Goal: Task Accomplishment & Management: Complete application form

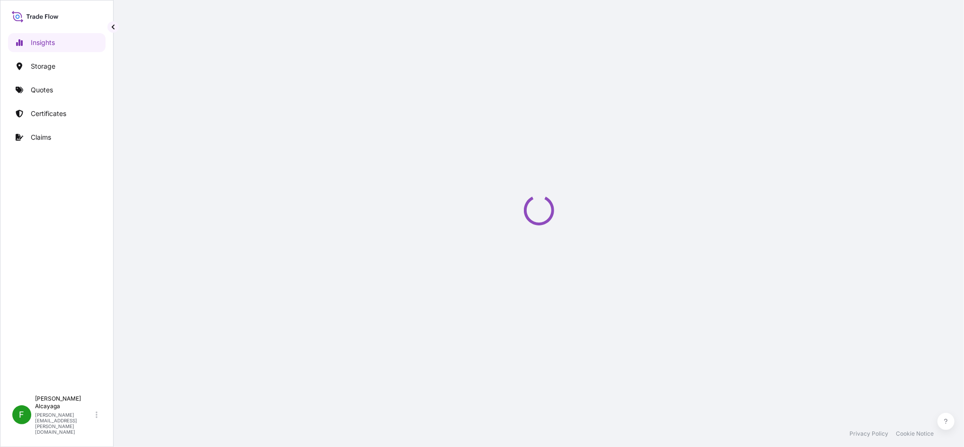
select select "2025"
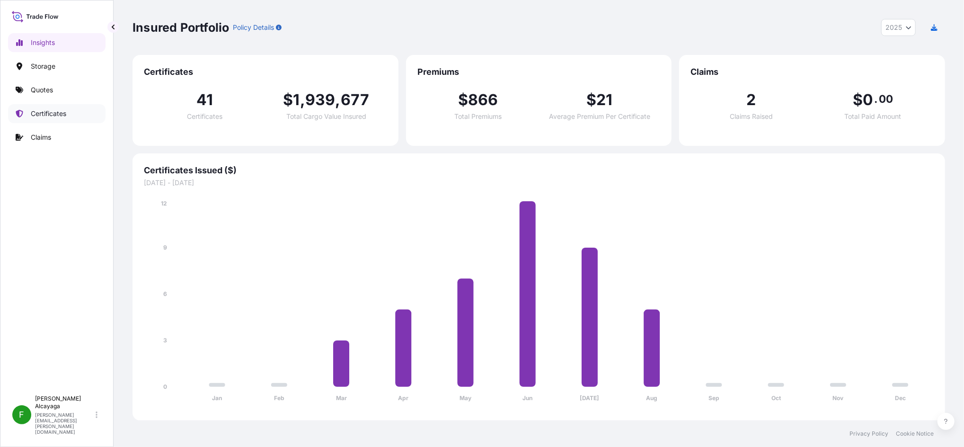
click at [82, 107] on link "Certificates" at bounding box center [57, 113] width 98 height 19
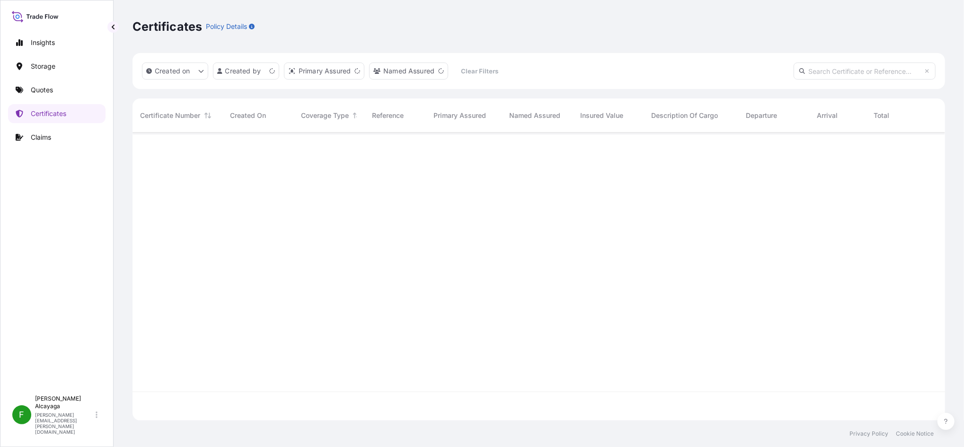
scroll to position [284, 803]
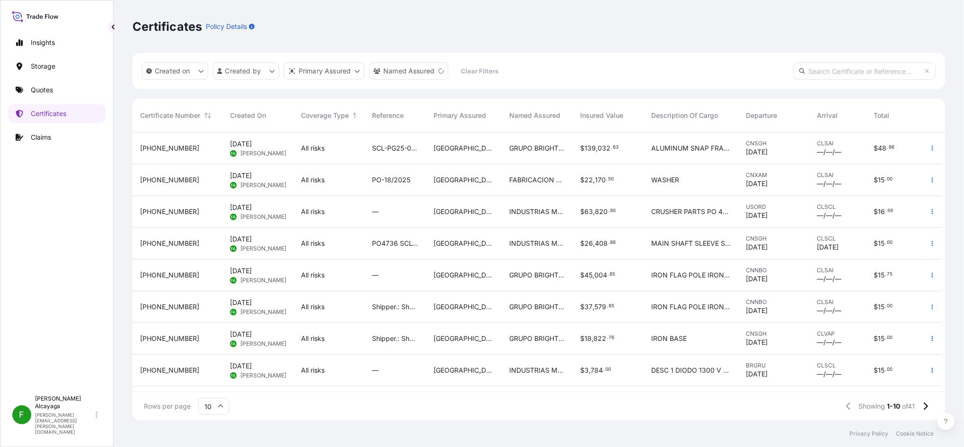
click at [539, 143] on span "GRUPO BRIGHTMEDIA IDEAS 360 SPA" at bounding box center [537, 147] width 56 height 9
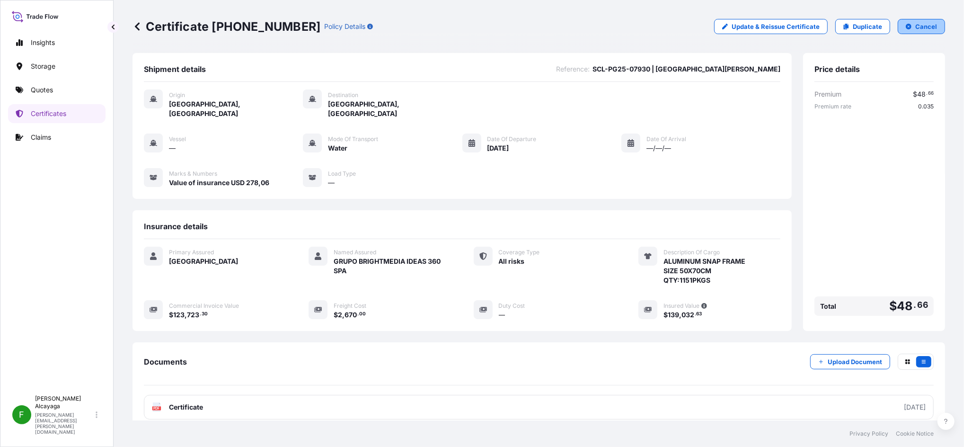
click at [909, 33] on button "Cancel" at bounding box center [921, 26] width 47 height 15
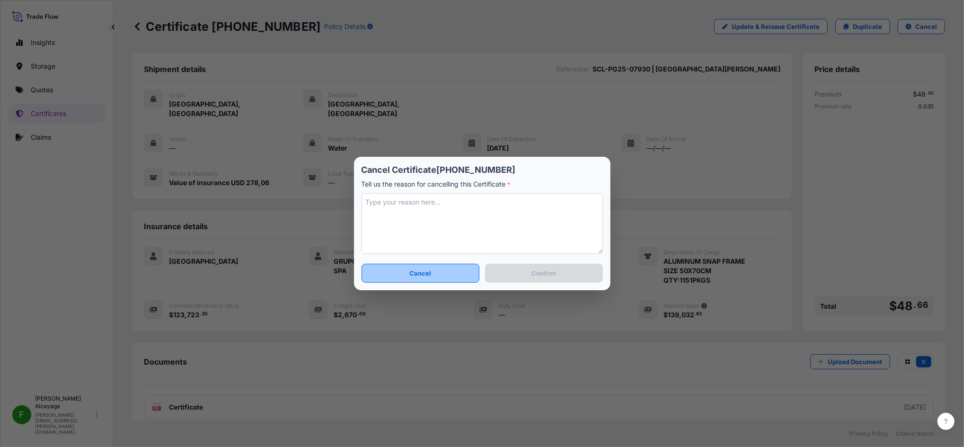
click at [463, 282] on button "Cancel" at bounding box center [421, 273] width 118 height 19
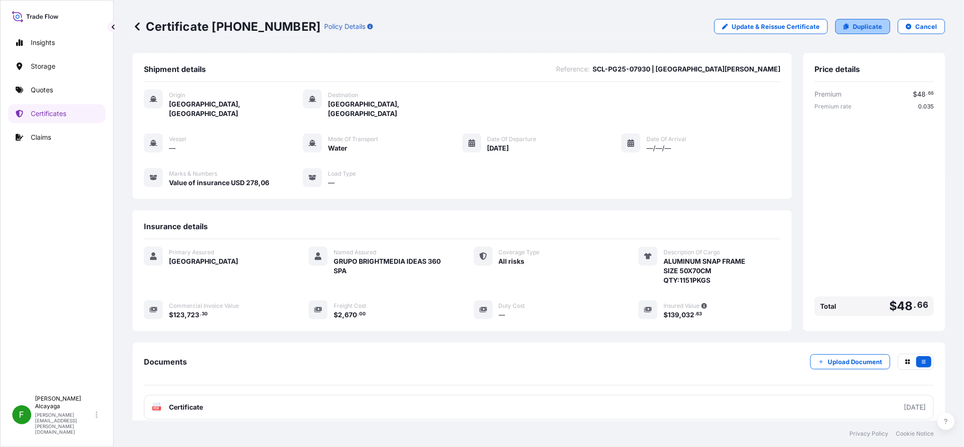
click at [858, 29] on p "Duplicate" at bounding box center [867, 26] width 29 height 9
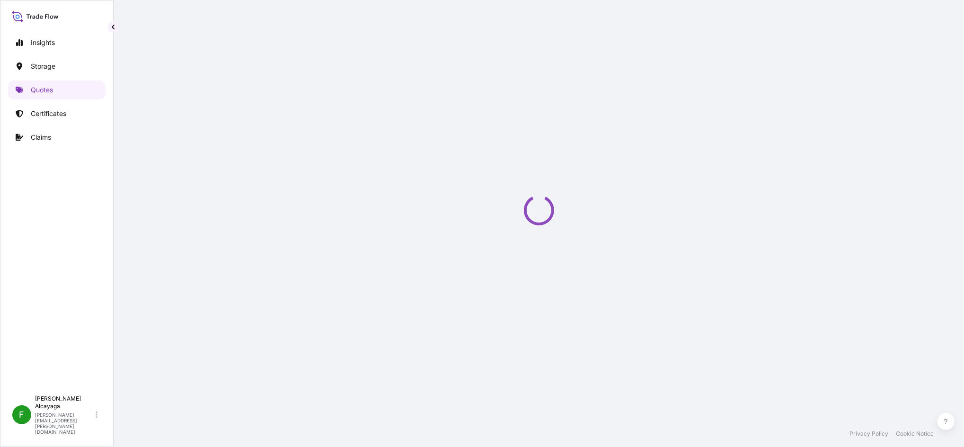
select select "Water"
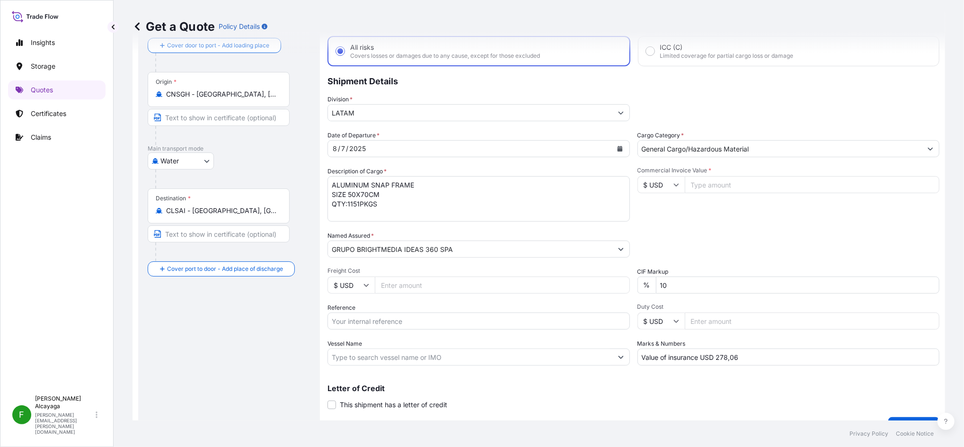
scroll to position [71, 0]
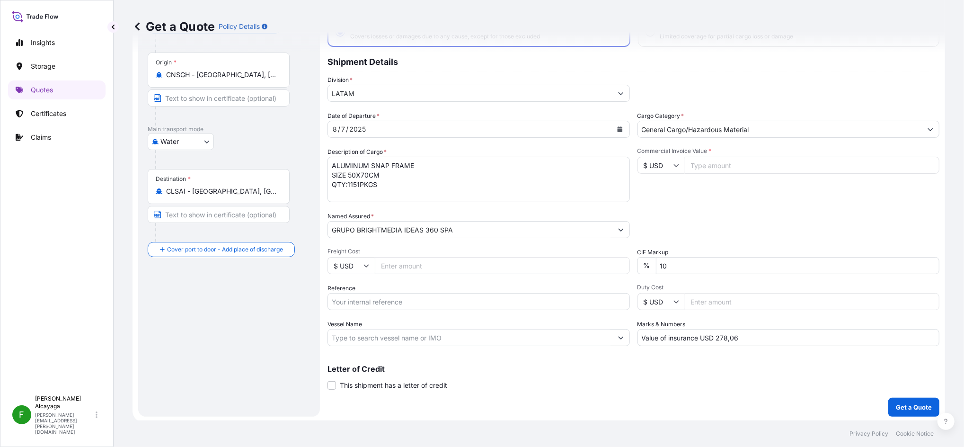
click at [419, 271] on input "Freight Cost" at bounding box center [502, 265] width 255 height 17
paste input "42742.8"
type input "42742.8"
click at [711, 165] on input "Commercial Invoice Value *" at bounding box center [812, 165] width 255 height 17
paste input "42742.8"
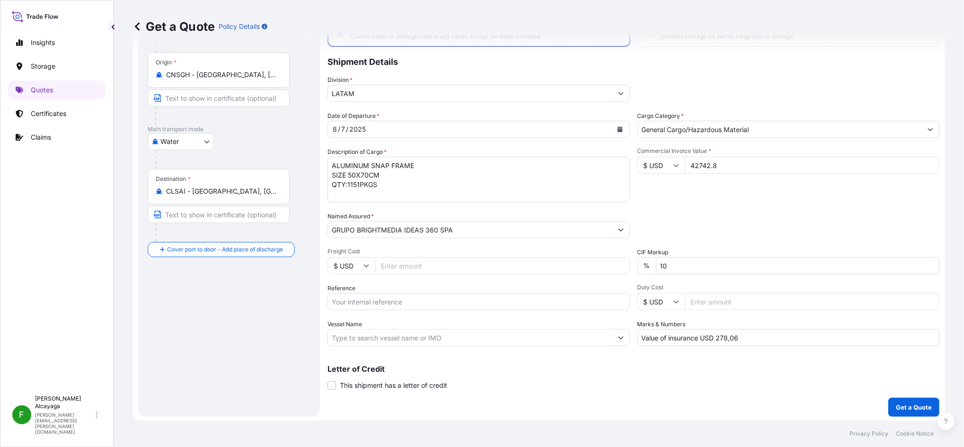
type input "42742.8"
click at [432, 259] on input "Freight Cost" at bounding box center [502, 265] width 255 height 17
click at [702, 164] on input "42742.8" at bounding box center [812, 165] width 255 height 17
click at [399, 267] on input "Freight Cost" at bounding box center [502, 265] width 255 height 17
paste input "2.67000"
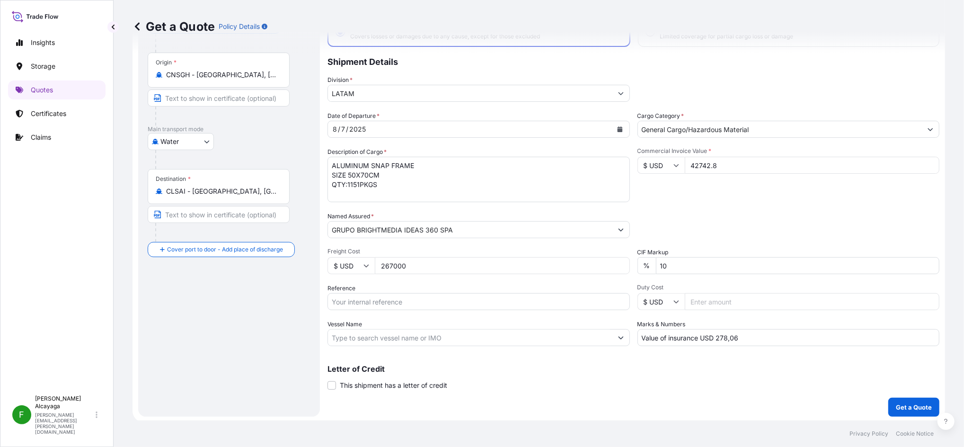
click at [427, 257] on input "267000" at bounding box center [502, 265] width 255 height 17
type input "2670"
click at [614, 383] on div "Letter of Credit This shipment has a letter of credit Letter of credit * Letter…" at bounding box center [634, 377] width 612 height 25
click at [626, 373] on div "Letter of Credit This shipment has a letter of credit Letter of credit * Letter…" at bounding box center [634, 377] width 612 height 25
click at [896, 406] on p "Get a Quote" at bounding box center [914, 406] width 36 height 9
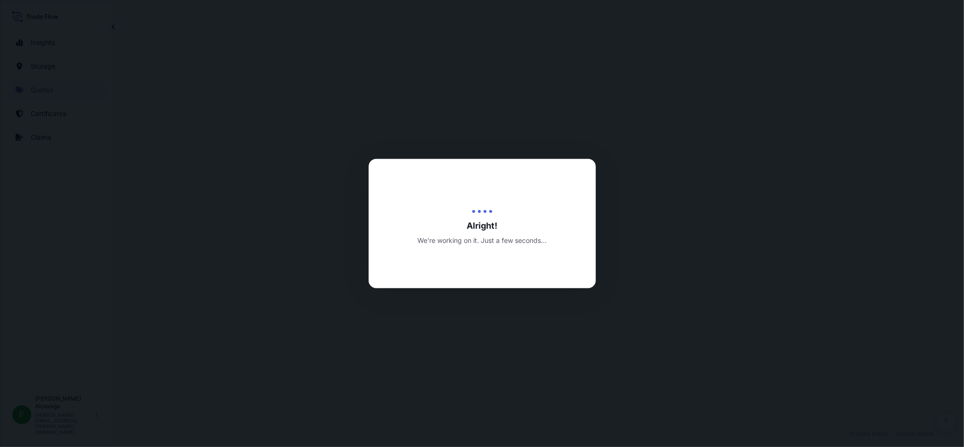
select select "Water"
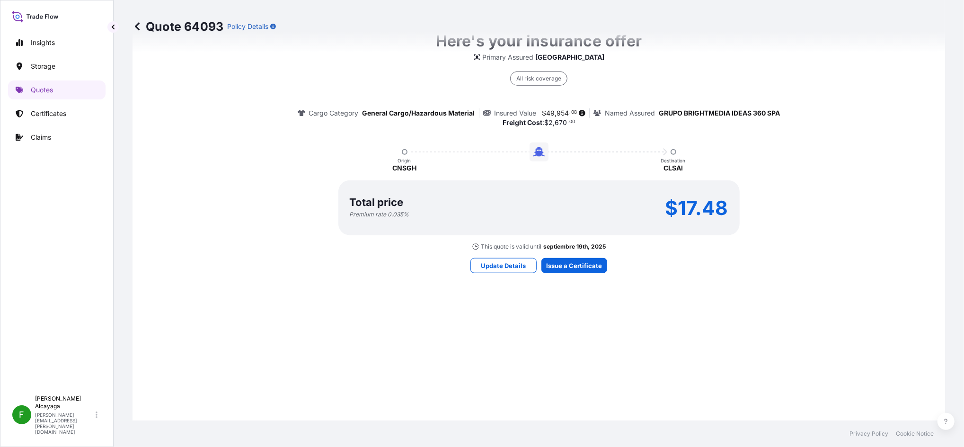
scroll to position [789, 0]
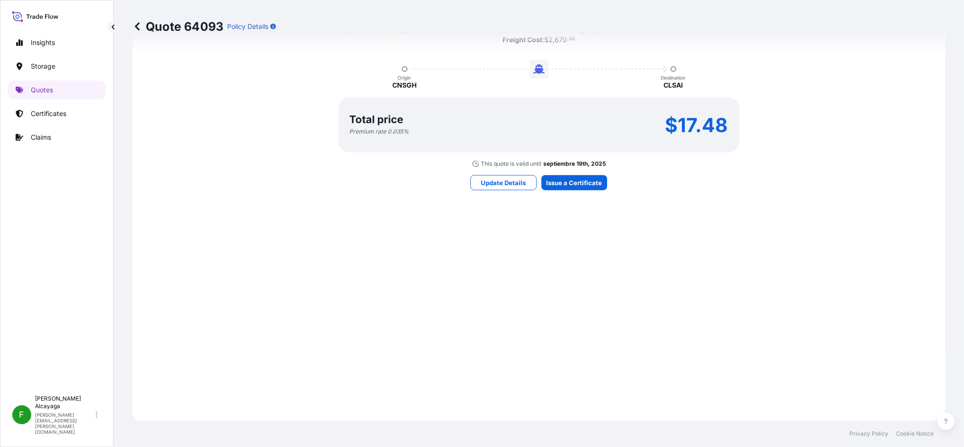
click at [675, 120] on p "$17.48" at bounding box center [697, 124] width 63 height 15
copy p "17.48"
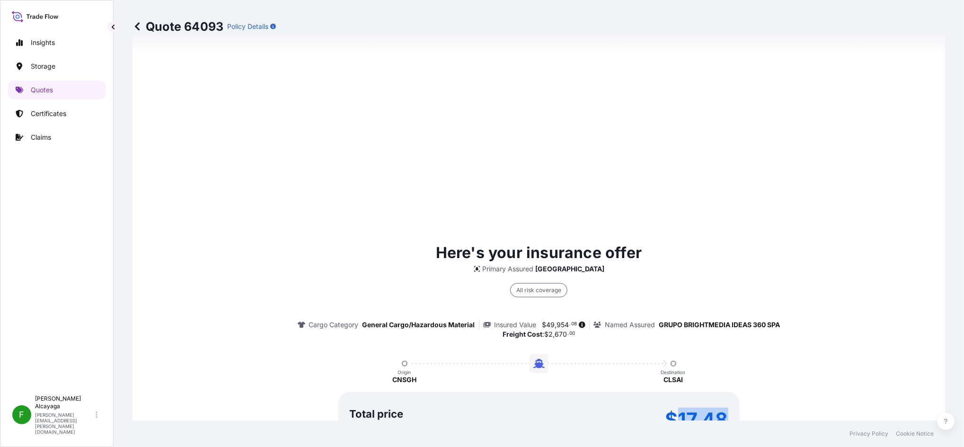
scroll to position [599, 0]
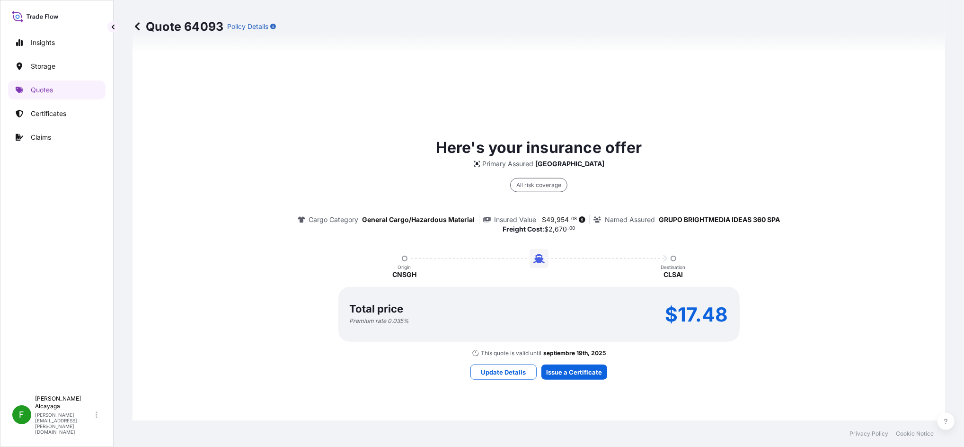
click at [557, 216] on span "954" at bounding box center [563, 219] width 12 height 7
drag, startPoint x: 555, startPoint y: 216, endPoint x: 539, endPoint y: 214, distance: 16.3
click at [536, 213] on div "All risk coverage Cargo Category General Cargo/Hazardous Material Insured Value…" at bounding box center [539, 201] width 483 height 65
drag, startPoint x: 541, startPoint y: 215, endPoint x: 564, endPoint y: 218, distance: 23.8
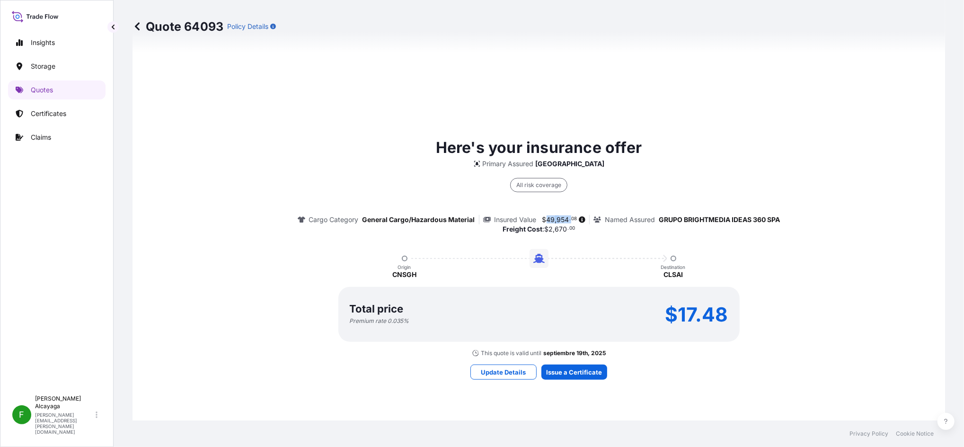
click at [564, 218] on span "$ 49 , 954 . 08" at bounding box center [560, 219] width 35 height 7
copy span "49 , 954"
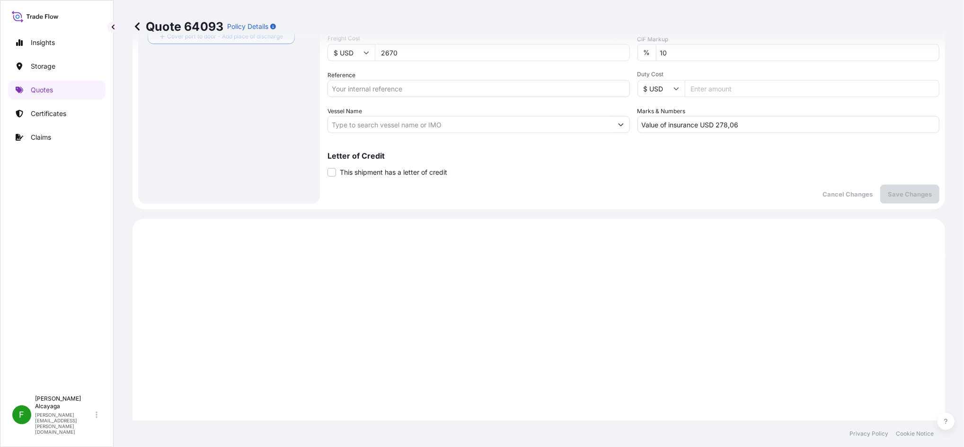
scroll to position [157, 0]
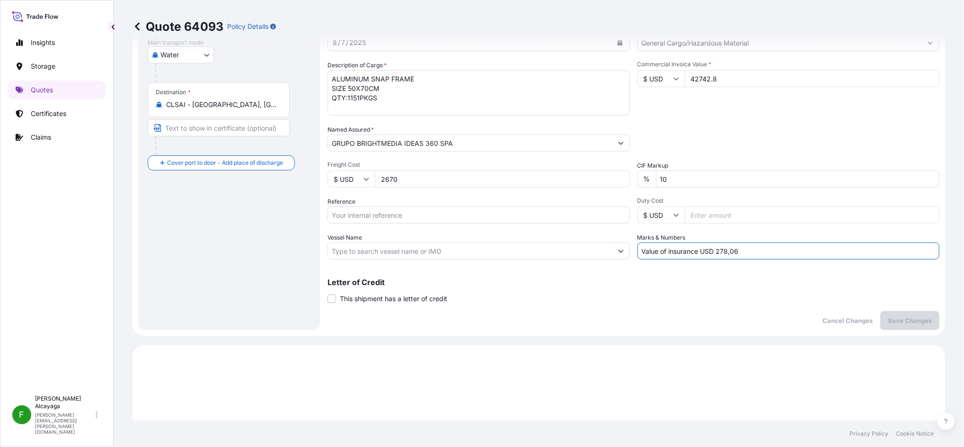
drag, startPoint x: 714, startPoint y: 253, endPoint x: 802, endPoint y: 245, distance: 87.4
click at [802, 245] on input "Value of insurance USD 278,06" at bounding box center [789, 250] width 303 height 17
paste input "99,90800"
type input "Value of insurance USD 99,9"
click at [888, 321] on p "Save Changes" at bounding box center [910, 320] width 44 height 9
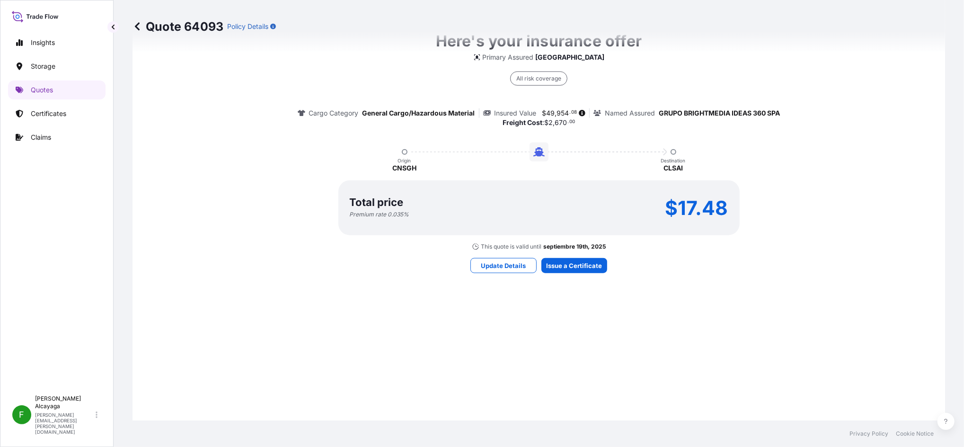
select select "Water"
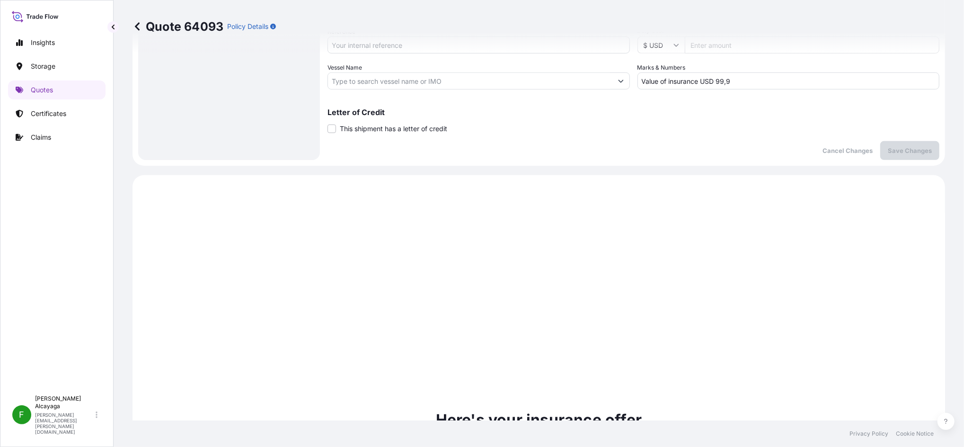
scroll to position [580, 0]
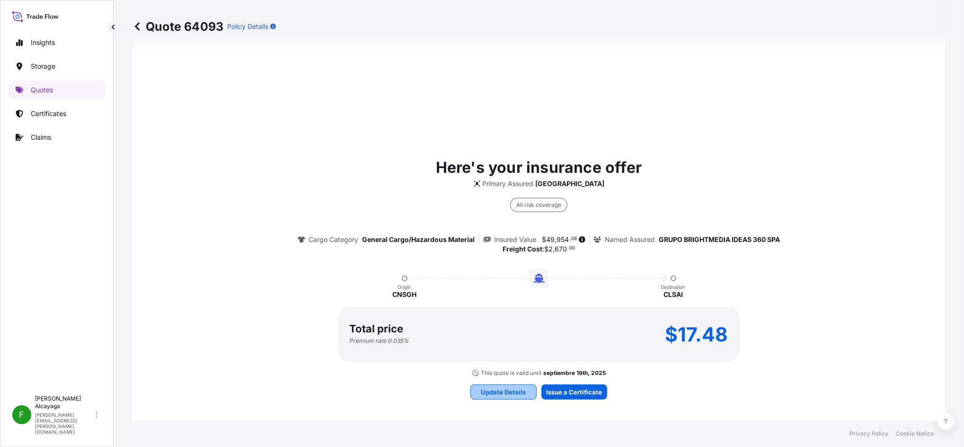
click at [526, 392] on button "Update Details" at bounding box center [504, 391] width 66 height 15
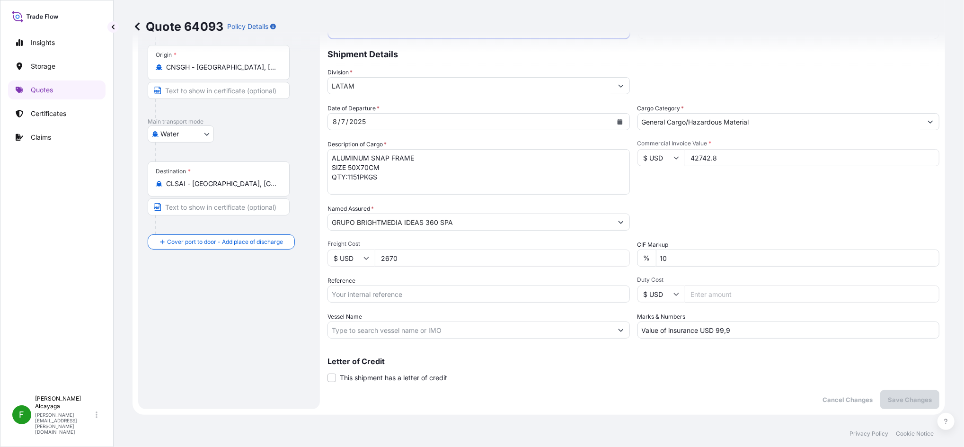
scroll to position [141, 0]
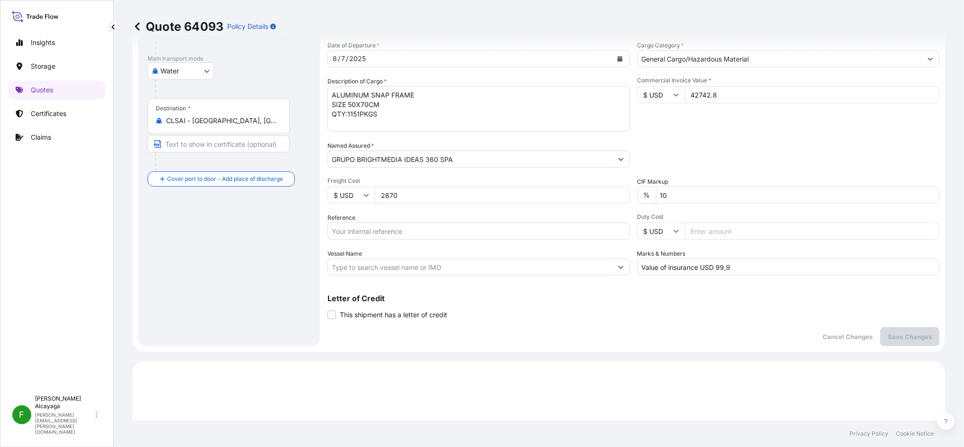
click at [380, 268] on input "Vessel Name" at bounding box center [470, 267] width 285 height 17
paste input "SCL-PG25-07930 | [GEOGRAPHIC_DATA][PERSON_NAME]"
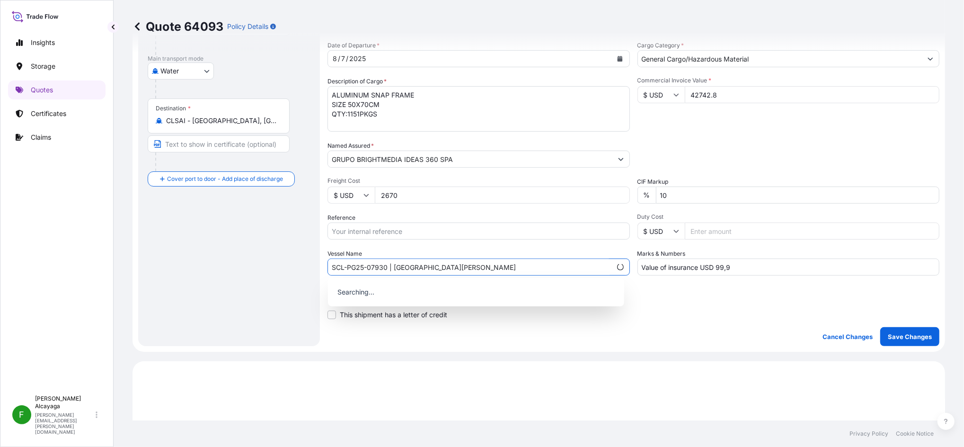
type input "SCL-PG25-07930 | [GEOGRAPHIC_DATA][PERSON_NAME]"
click at [721, 295] on p "Letter of Credit" at bounding box center [634, 298] width 612 height 8
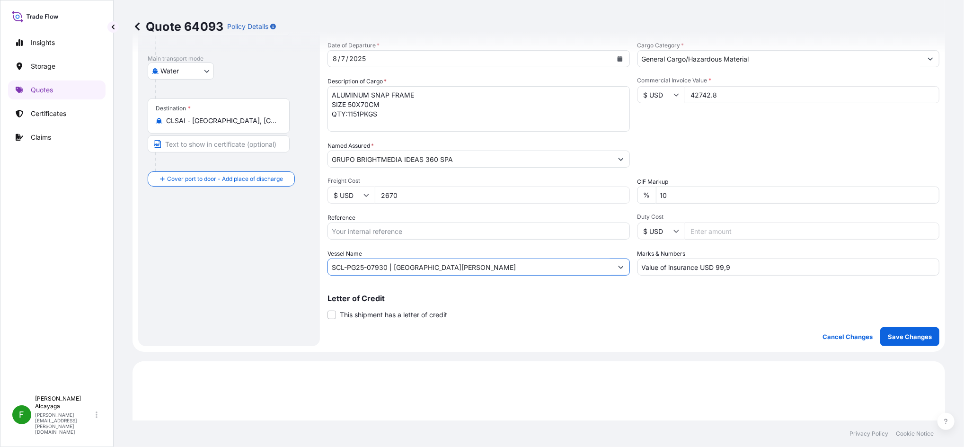
click at [491, 269] on input "SCL-PG25-07930 | [GEOGRAPHIC_DATA][PERSON_NAME]" at bounding box center [470, 267] width 285 height 17
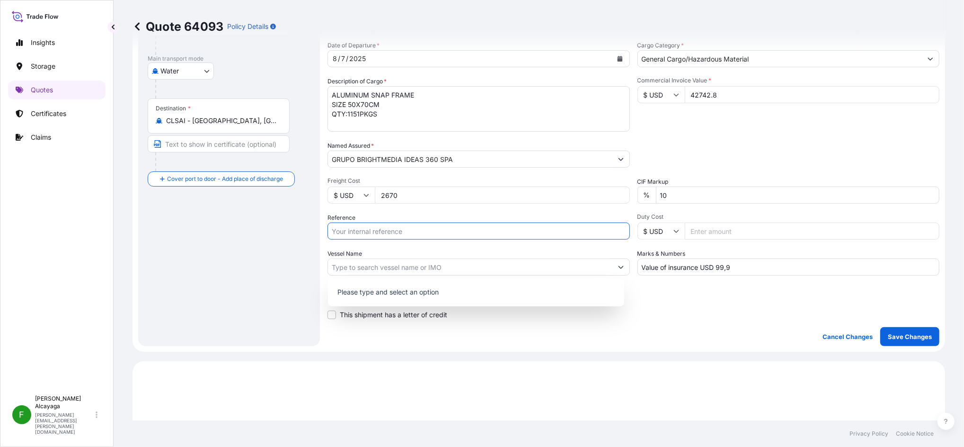
click at [478, 238] on input "Reference" at bounding box center [479, 231] width 303 height 17
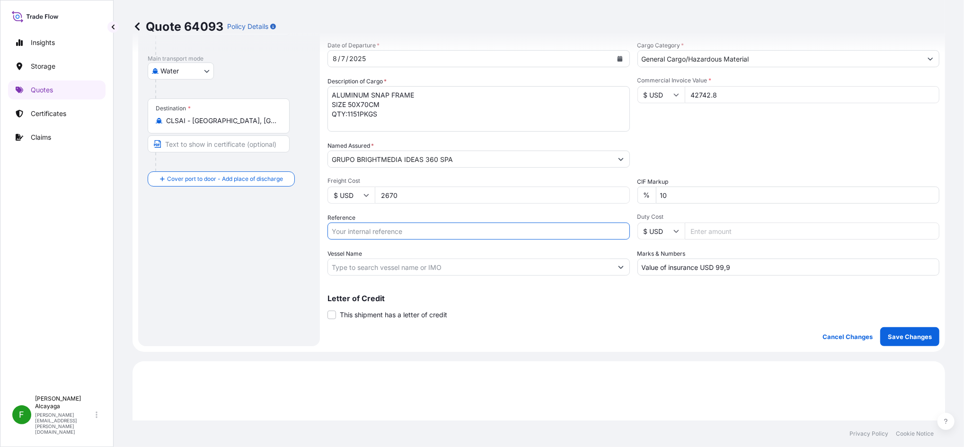
paste input "SCL-PG25-07930 | [GEOGRAPHIC_DATA][PERSON_NAME]"
type input "SCL-PG25-07930 | [GEOGRAPHIC_DATA][PERSON_NAME]"
click at [627, 344] on div "Coverage Type All risks Covers losses or damages due to any cause, except for t…" at bounding box center [634, 132] width 612 height 428
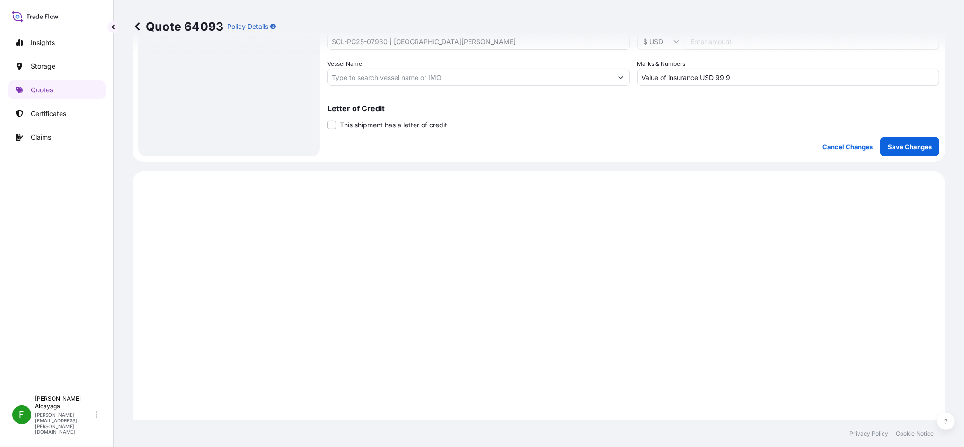
scroll to position [271, 0]
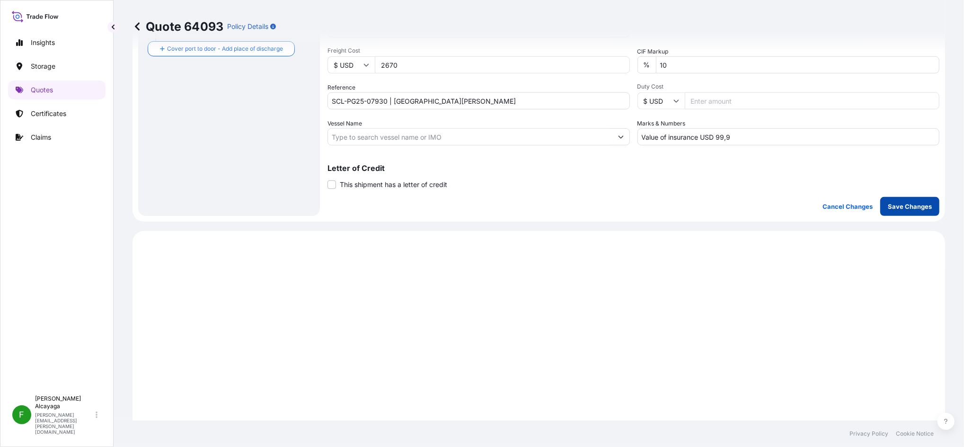
click at [892, 204] on p "Save Changes" at bounding box center [910, 206] width 44 height 9
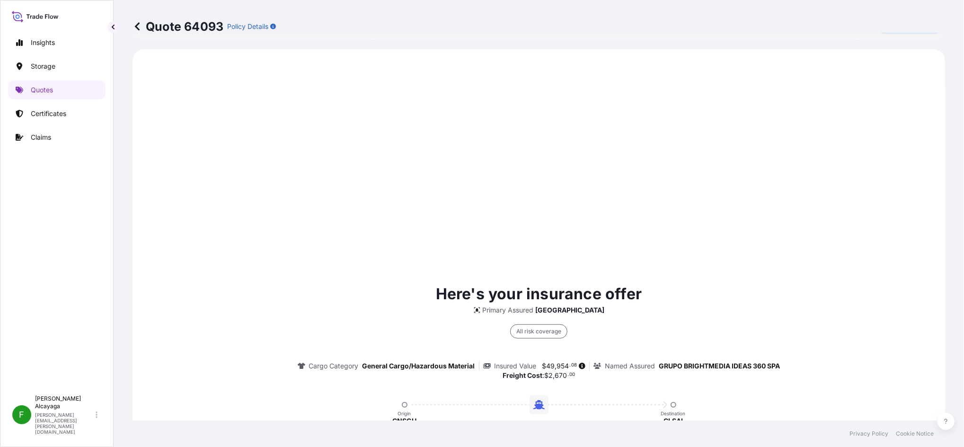
select select "Water"
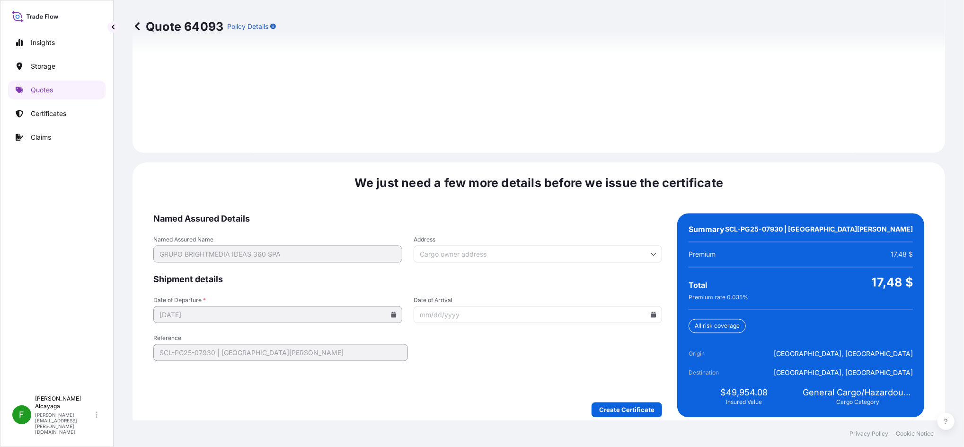
scroll to position [1345, 0]
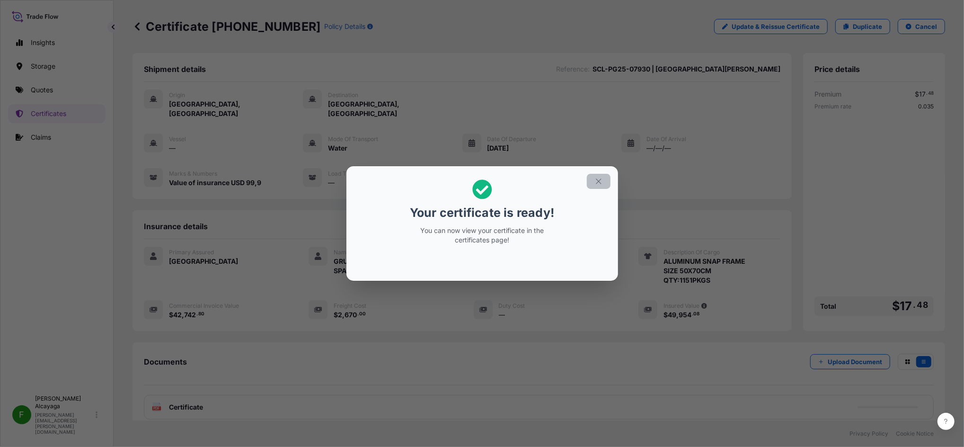
click at [594, 182] on button "button" at bounding box center [599, 181] width 24 height 15
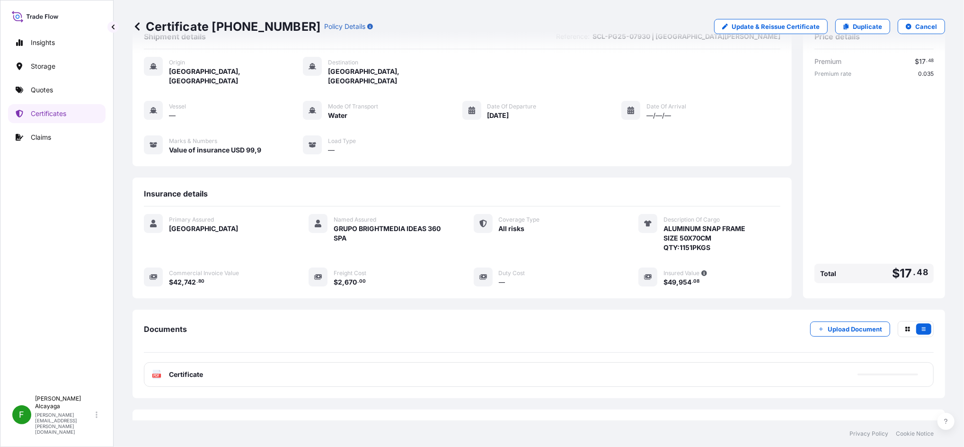
scroll to position [57, 0]
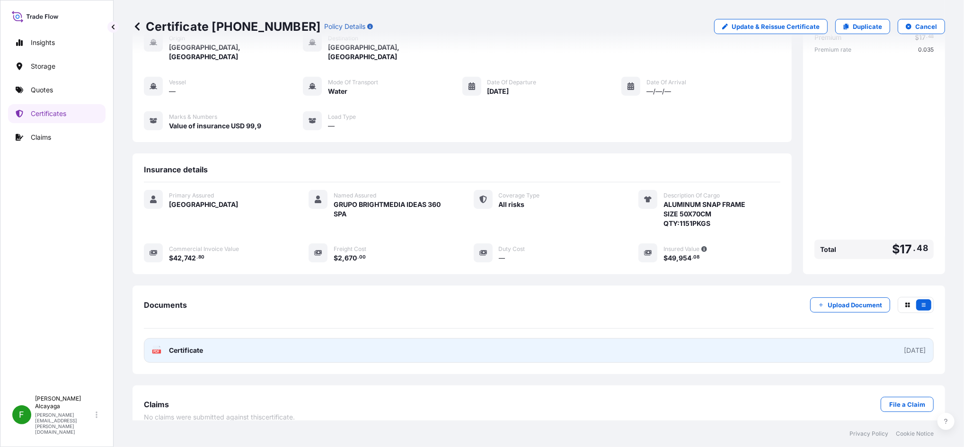
click at [847, 338] on link "PDF Certificate [DATE]" at bounding box center [539, 350] width 790 height 25
